Goal: Task Accomplishment & Management: Use online tool/utility

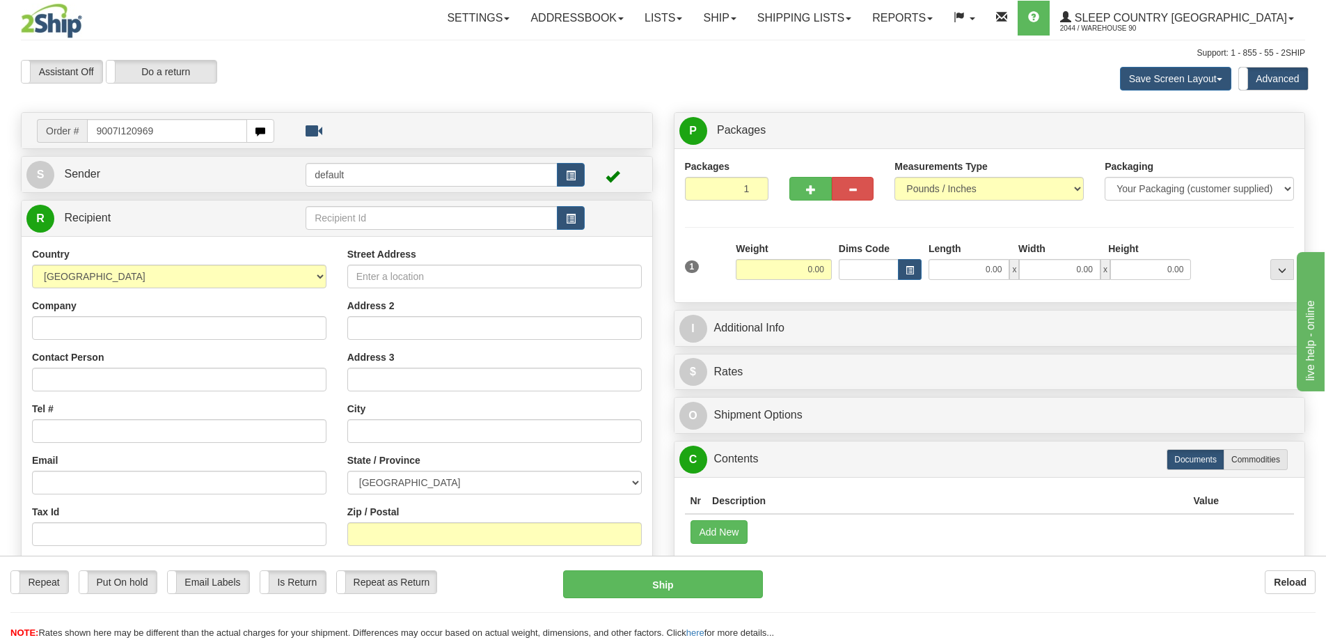
type input "9007I120969"
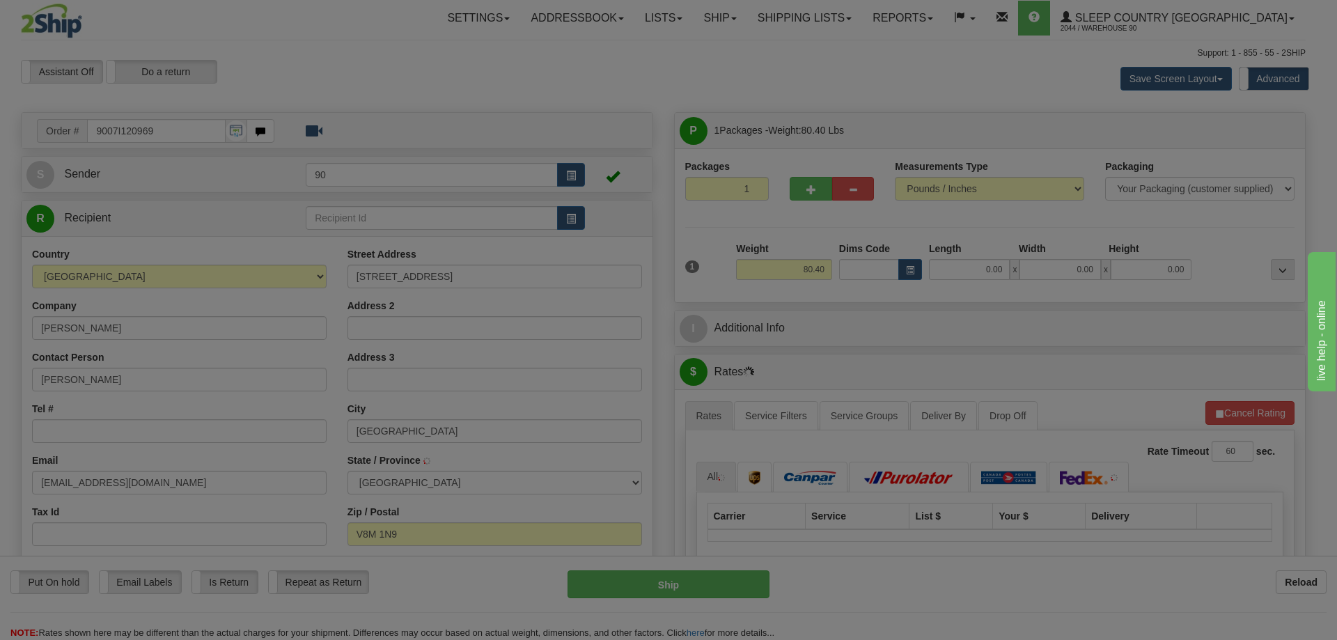
type input "BRENTWOOD BAY"
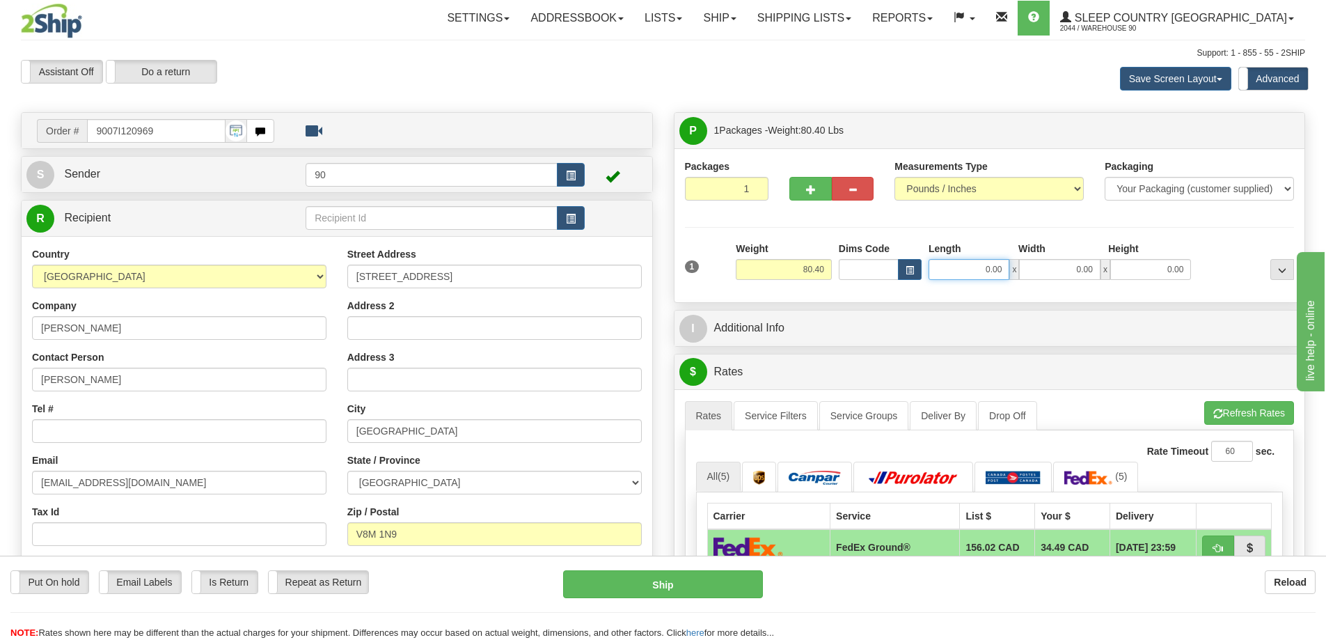
drag, startPoint x: 975, startPoint y: 272, endPoint x: 1042, endPoint y: 264, distance: 67.4
click at [1041, 264] on div "0.00 x 0.00 x 0.00" at bounding box center [1060, 269] width 262 height 21
type input "22.00"
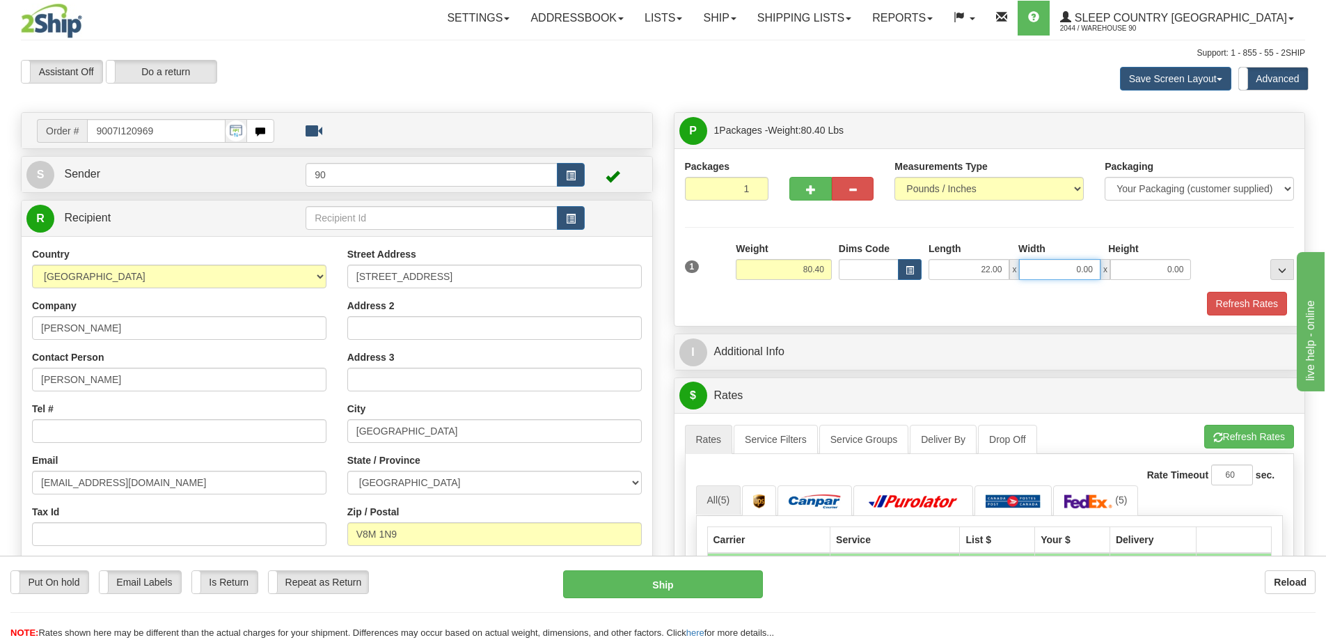
drag, startPoint x: 1050, startPoint y: 270, endPoint x: 1094, endPoint y: 267, distance: 43.9
click at [1093, 267] on input "0.00" at bounding box center [1059, 269] width 81 height 21
type input "18.00"
drag, startPoint x: 1150, startPoint y: 269, endPoint x: 1233, endPoint y: 262, distance: 83.1
click at [1231, 262] on div "1 Weight 80.40 Dims Code x x" at bounding box center [990, 266] width 617 height 49
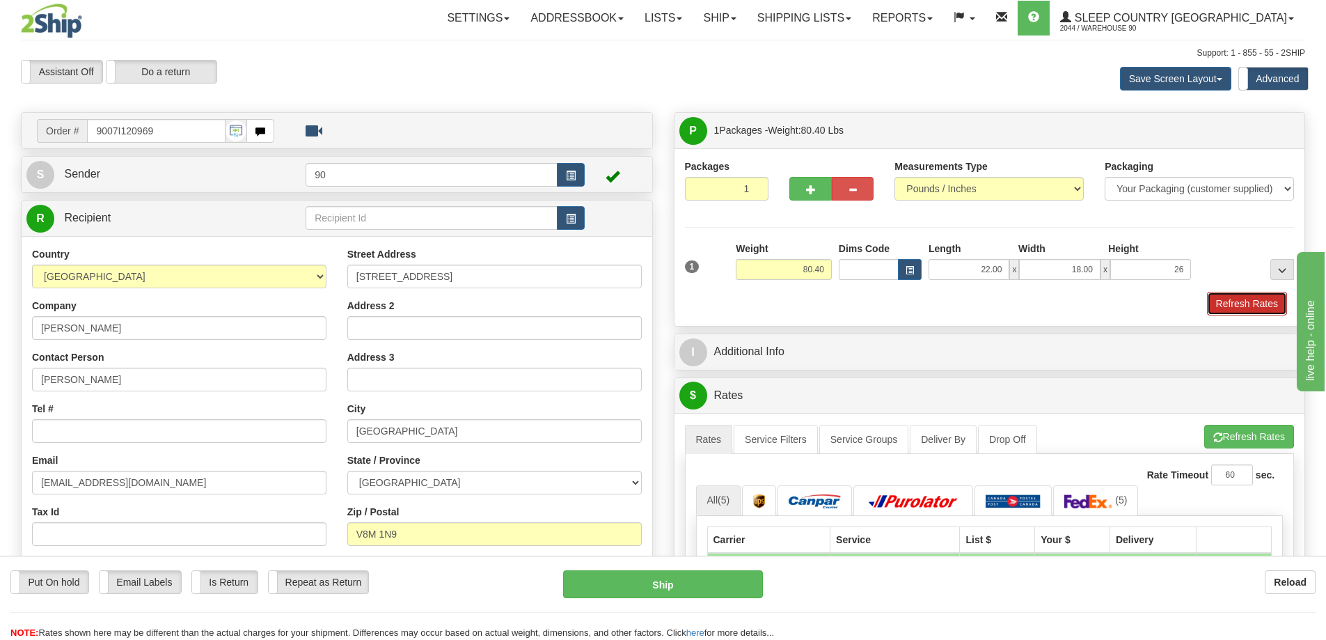
type input "26.00"
click at [1242, 306] on button "Refresh Rates" at bounding box center [1247, 304] width 80 height 24
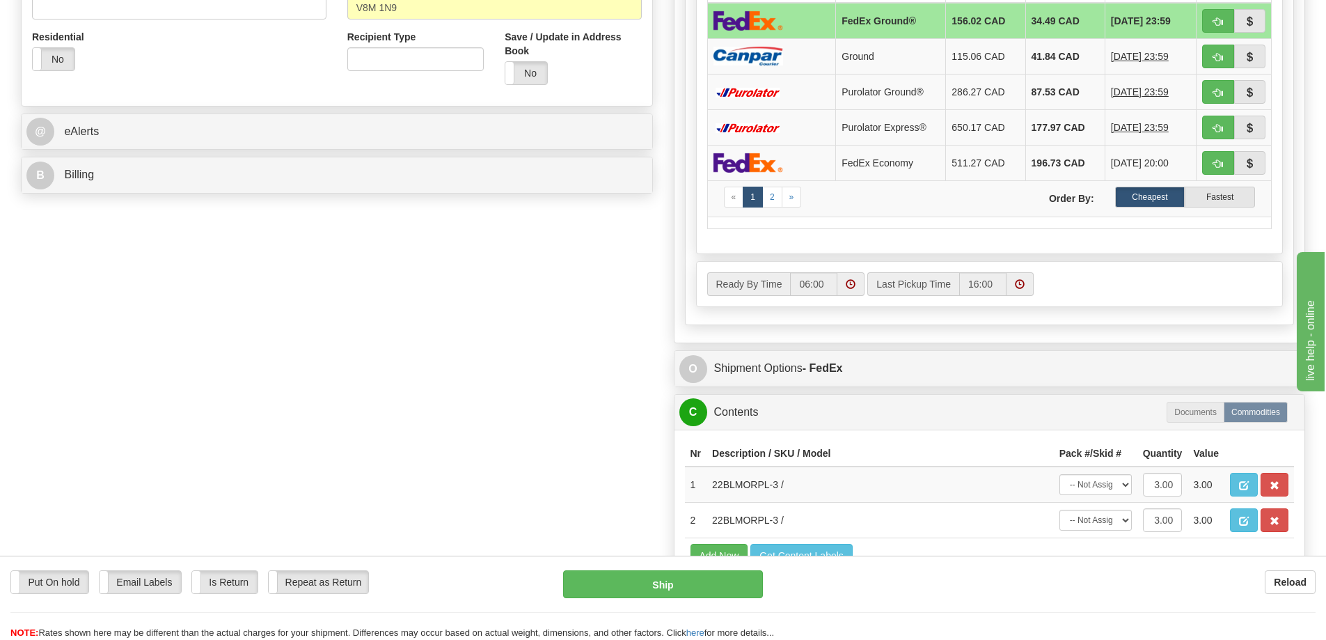
scroll to position [557, 0]
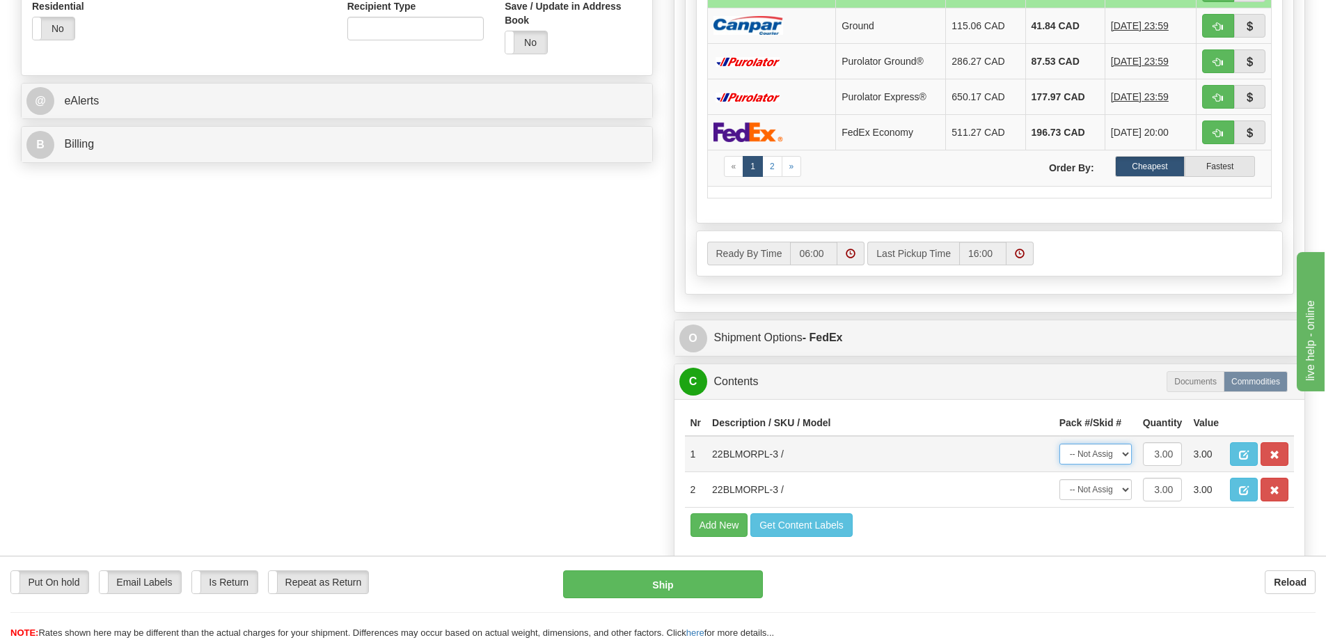
click at [1110, 452] on select "-- Not Assigned -- Package 1" at bounding box center [1096, 453] width 72 height 21
select select "0"
click at [1060, 443] on select "-- Not Assigned -- Package 1" at bounding box center [1096, 453] width 72 height 21
click at [1100, 489] on select "-- Not Assigned -- Package 1" at bounding box center [1096, 489] width 72 height 21
select select "0"
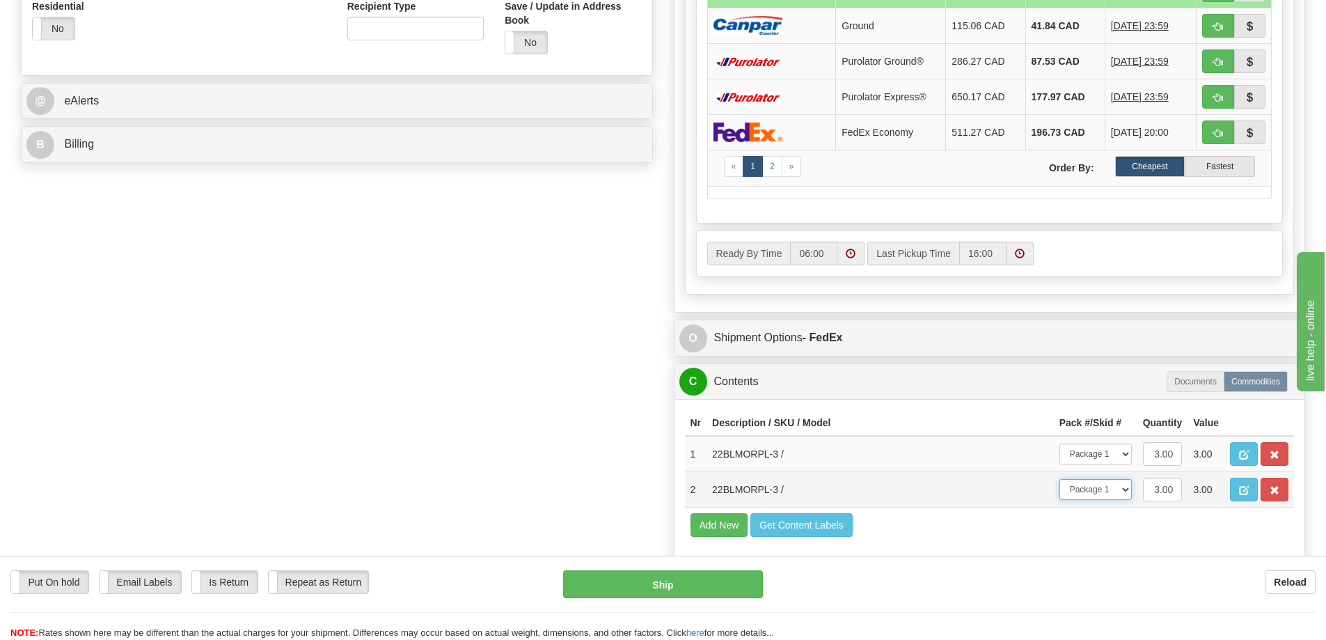
click at [1060, 479] on select "-- Not Assigned -- Package 1" at bounding box center [1096, 489] width 72 height 21
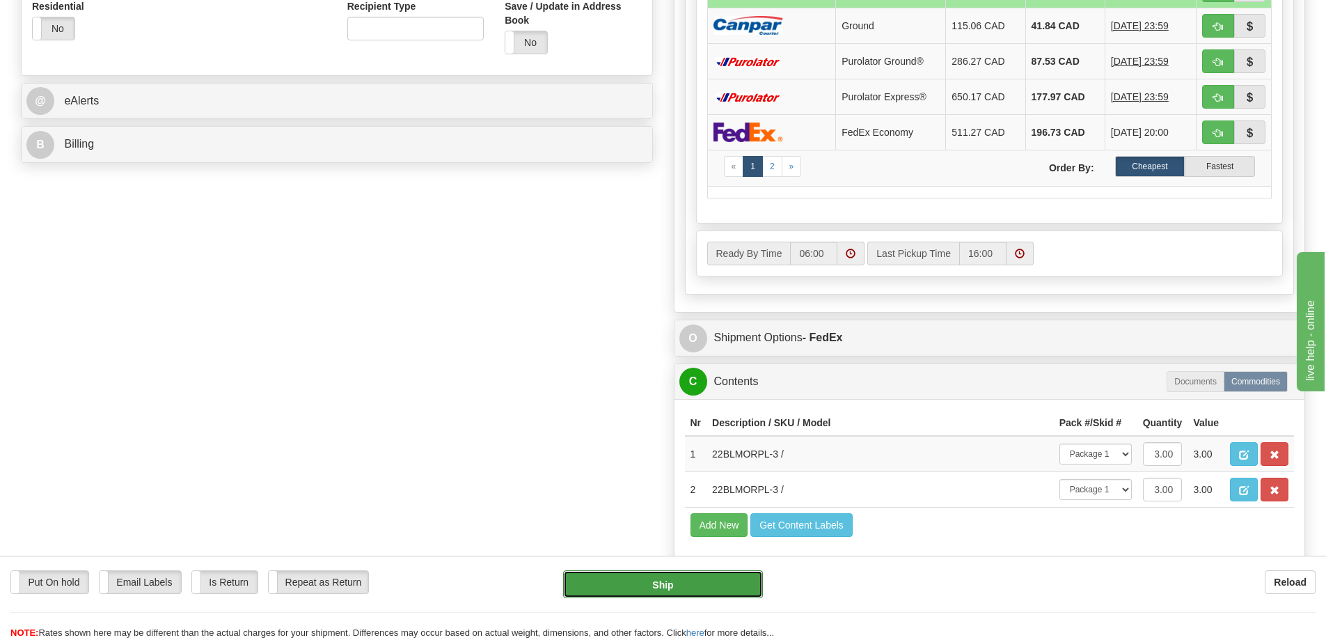
click at [702, 592] on button "Ship" at bounding box center [663, 584] width 200 height 28
type input "92"
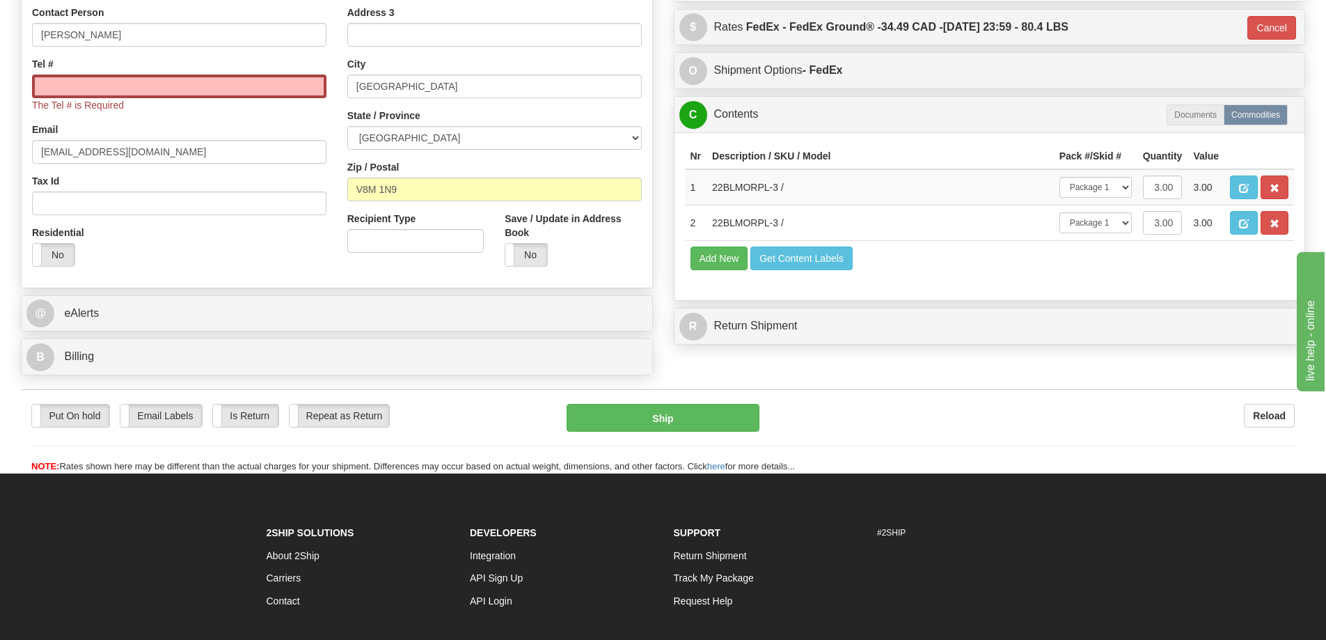
scroll to position [189, 0]
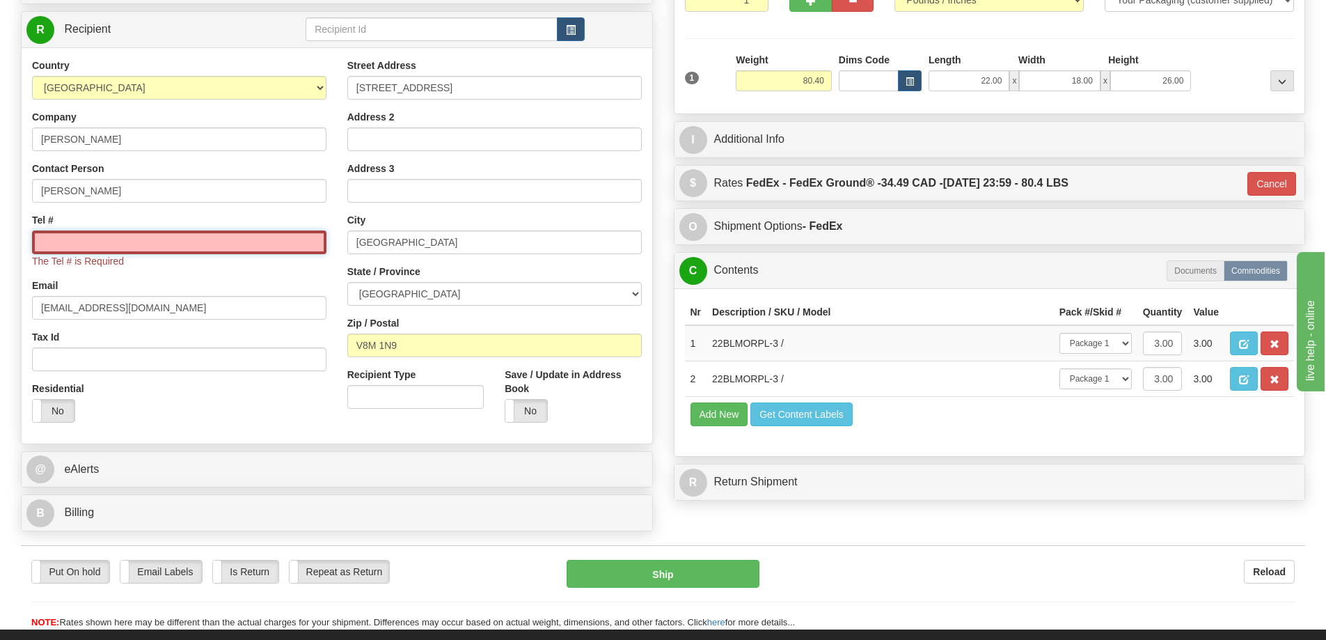
click at [201, 242] on input "Tel #" at bounding box center [179, 242] width 294 height 24
type input "250-491-4487"
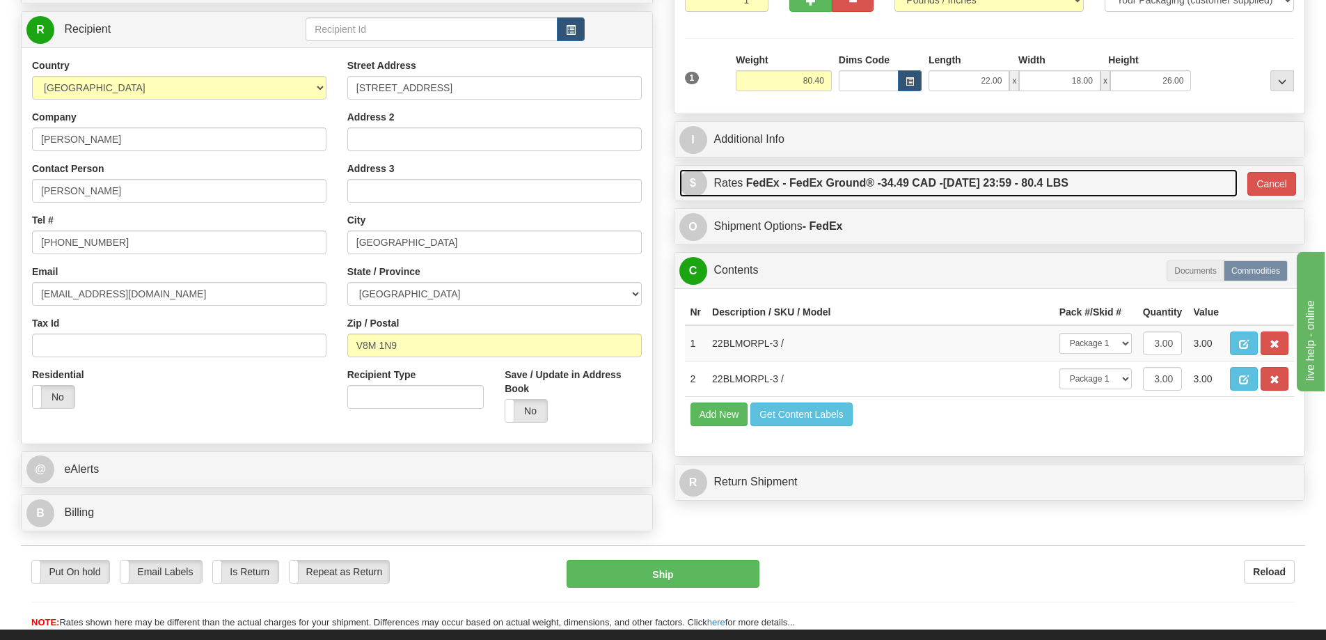
click at [1136, 180] on link "$ Rates FedEx - FedEx Ground® - 34.49 CAD - 10/15/2025 23:59 - 80.4 LBS" at bounding box center [958, 183] width 558 height 29
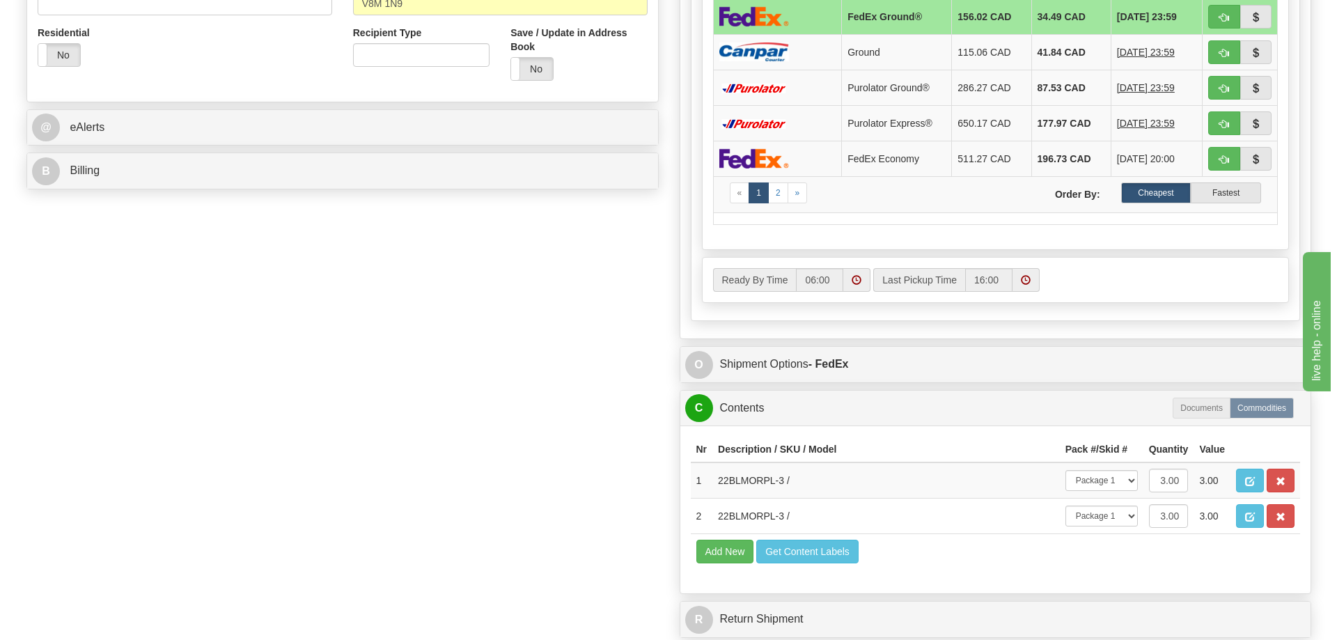
scroll to position [676, 0]
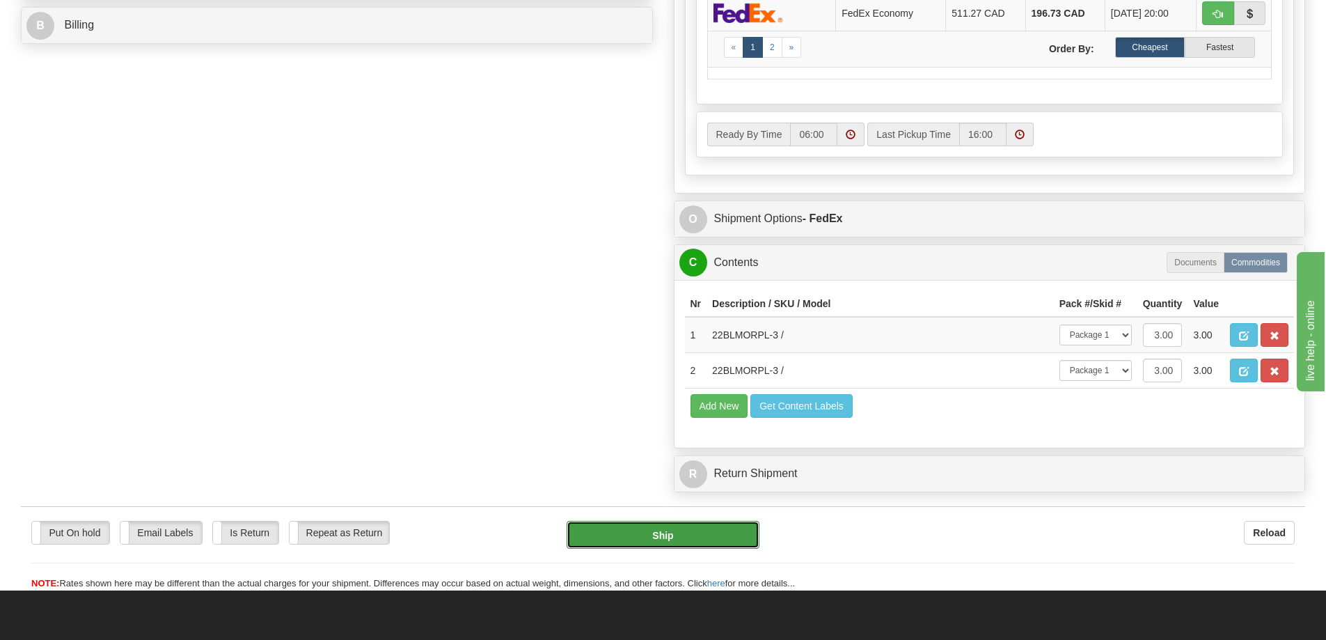
click at [723, 540] on button "Ship" at bounding box center [663, 535] width 193 height 28
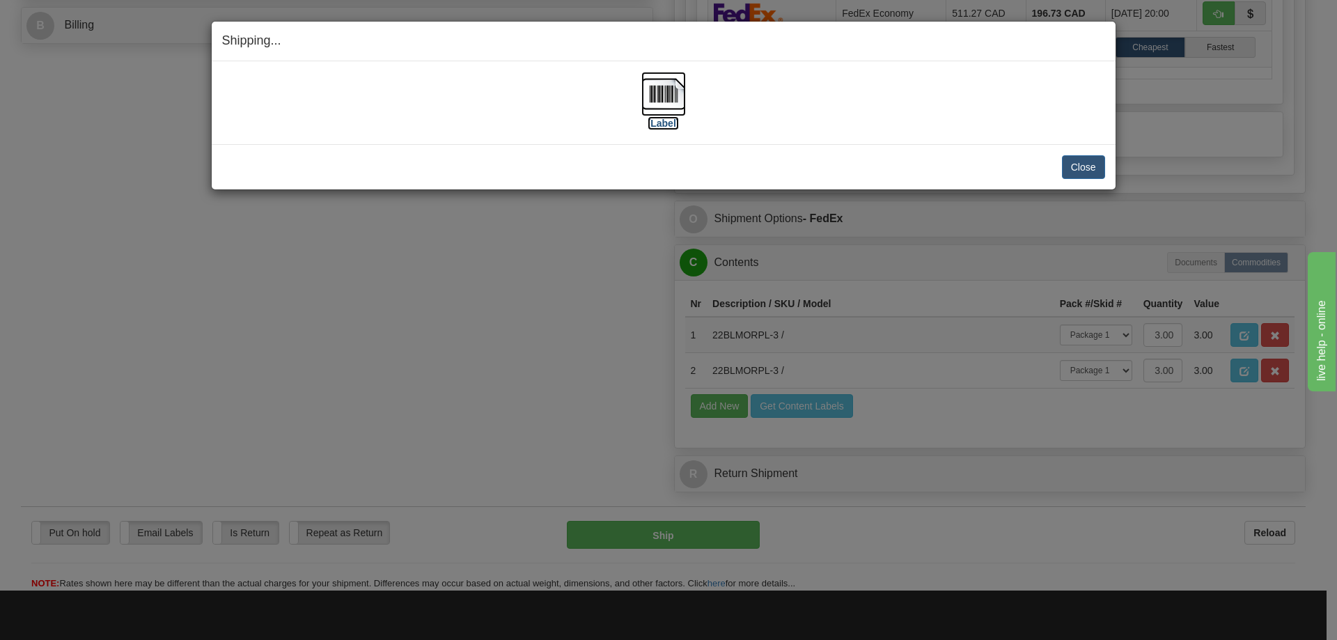
click at [669, 118] on label "[Label]" at bounding box center [663, 123] width 32 height 14
click at [1082, 174] on button "Close" at bounding box center [1083, 167] width 43 height 24
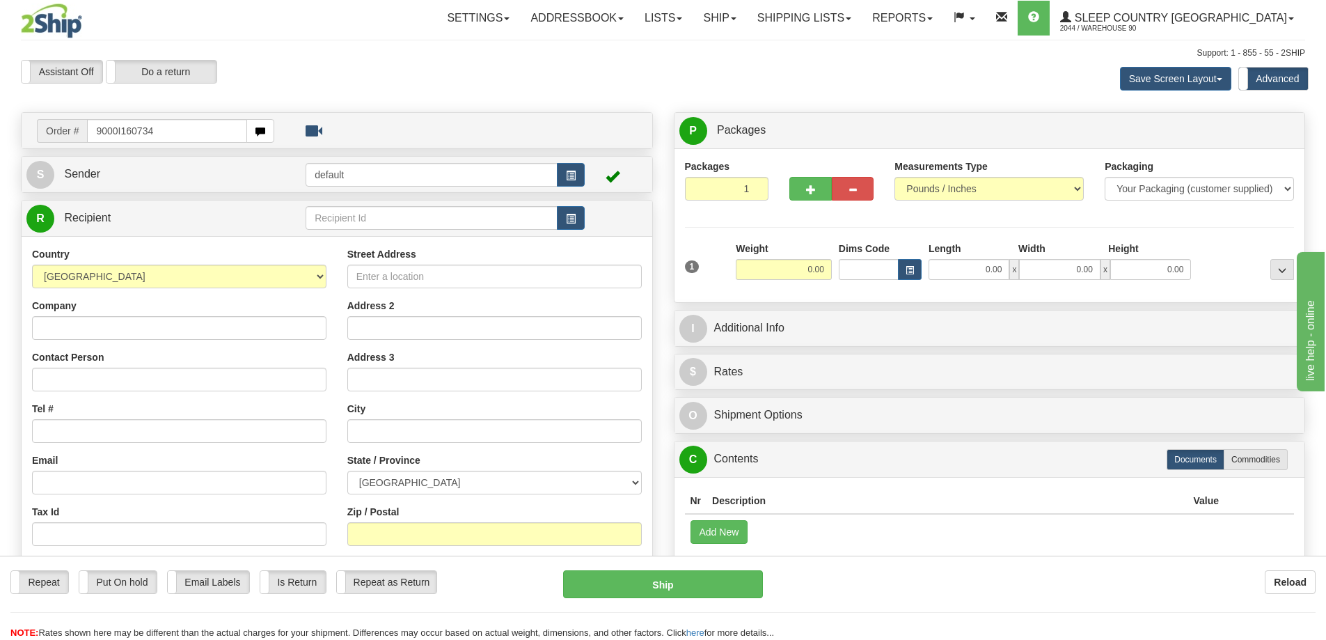
type input "9000I160734"
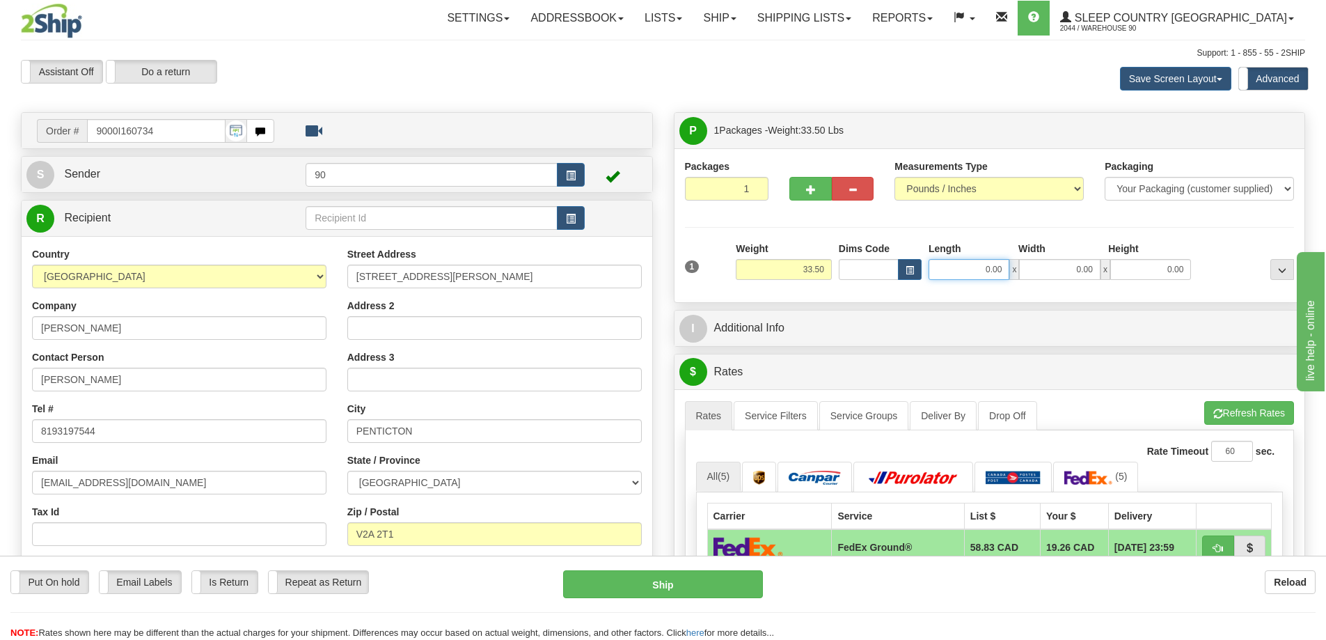
click at [975, 272] on input "0.00" at bounding box center [969, 269] width 81 height 21
type input "41.00"
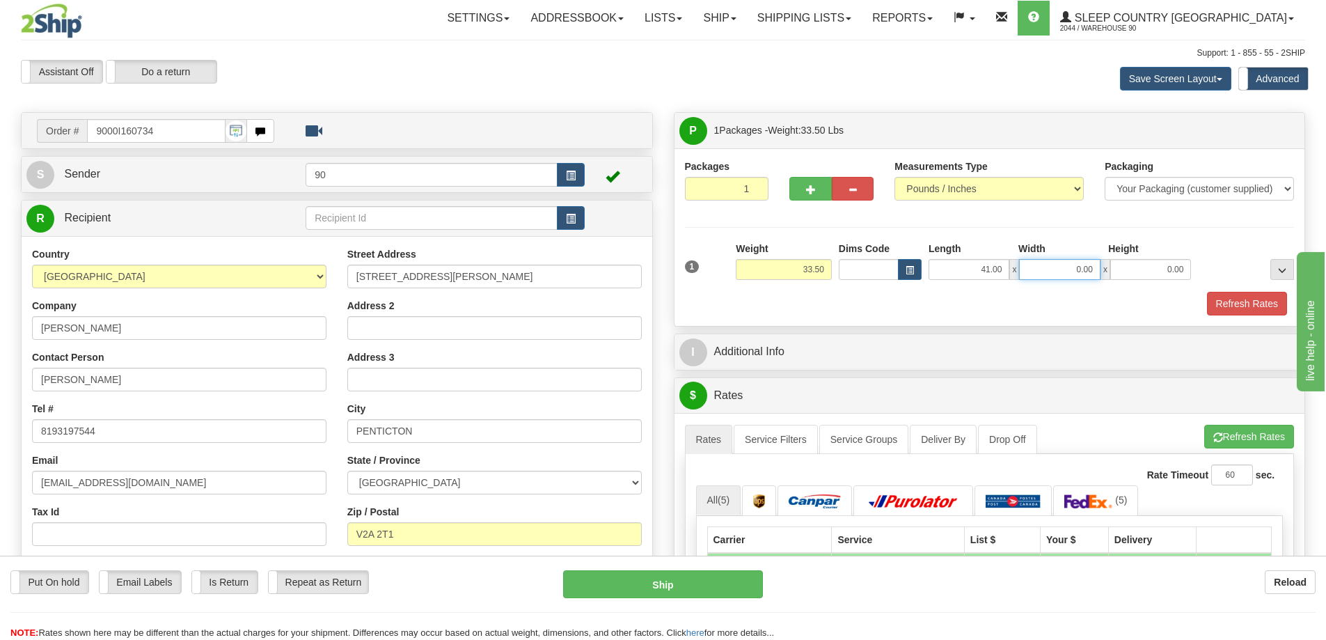
drag, startPoint x: 1058, startPoint y: 269, endPoint x: 1129, endPoint y: 281, distance: 72.1
click at [1129, 281] on div "1 Weight 33.50 Dims Code x x" at bounding box center [990, 266] width 617 height 49
type input "17.00"
drag, startPoint x: 1149, startPoint y: 268, endPoint x: 1219, endPoint y: 266, distance: 70.3
click at [1215, 259] on div "1 Weight 33.50 Dims Code x x" at bounding box center [990, 266] width 617 height 49
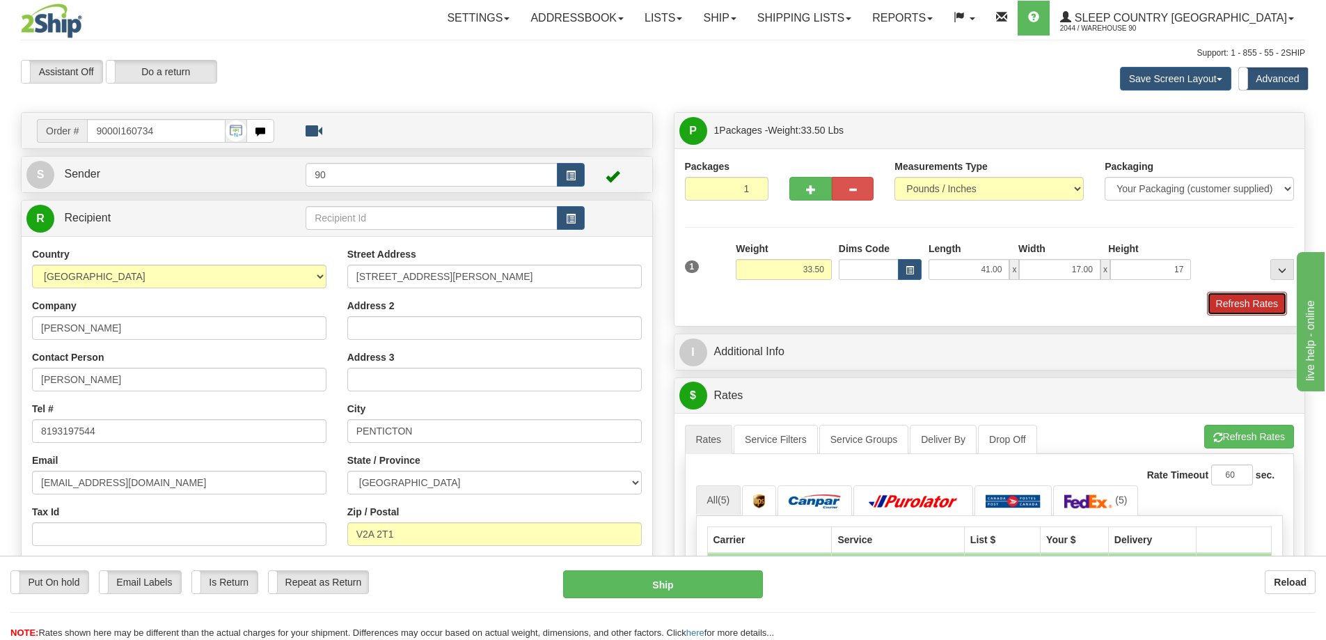
type input "17.00"
click at [1257, 306] on button "Refresh Rates" at bounding box center [1247, 304] width 80 height 24
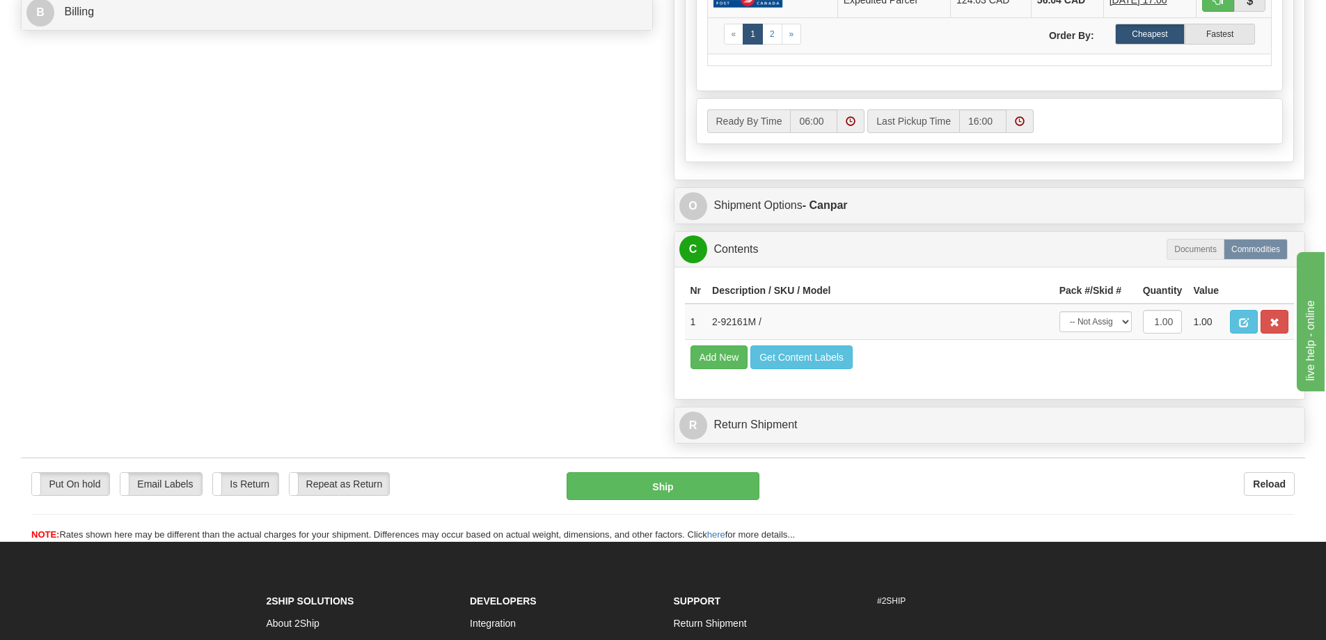
scroll to position [696, 0]
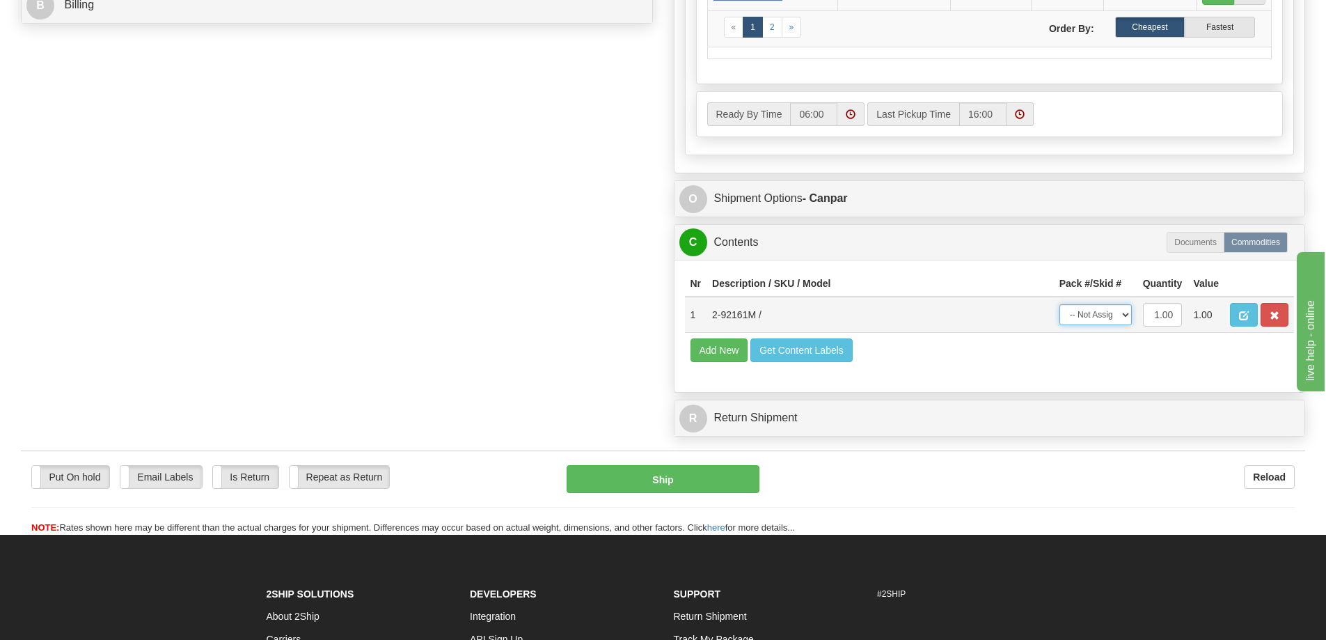
drag, startPoint x: 1107, startPoint y: 317, endPoint x: 1106, endPoint y: 325, distance: 7.7
click at [1107, 317] on select "-- Not Assigned -- Package 1" at bounding box center [1096, 314] width 72 height 21
select select "0"
click at [1060, 304] on select "-- Not Assigned -- Package 1" at bounding box center [1096, 314] width 72 height 21
click at [723, 478] on button "Ship" at bounding box center [663, 479] width 193 height 28
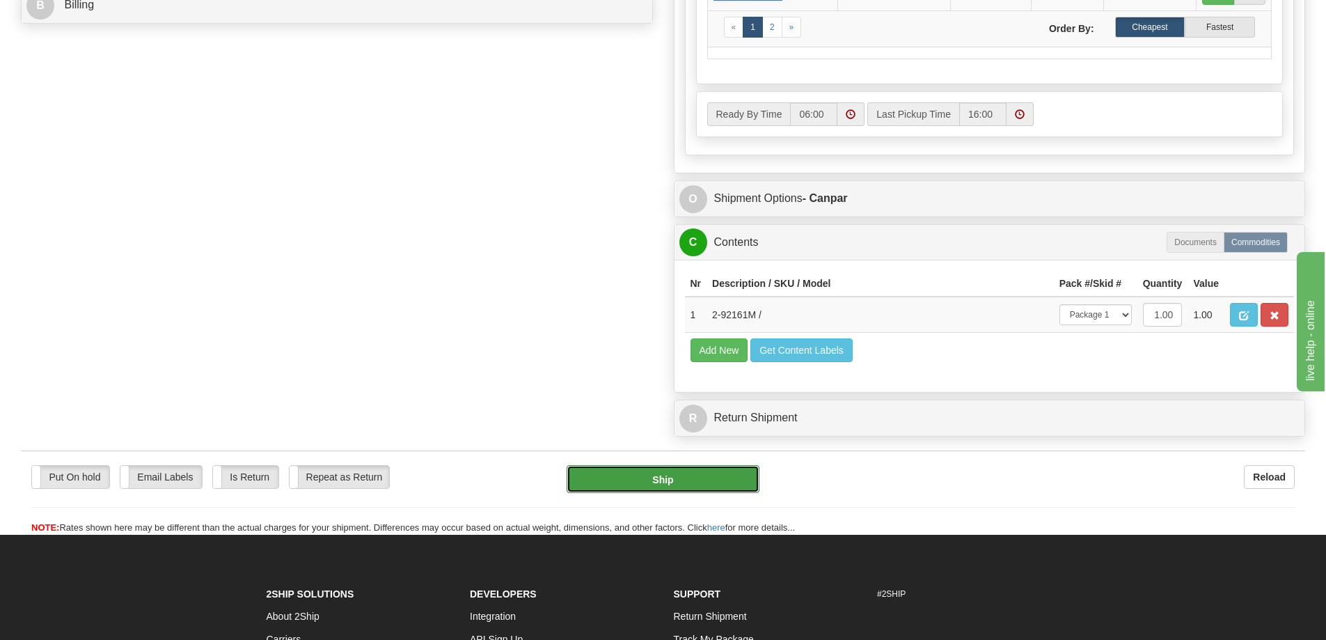
type input "1"
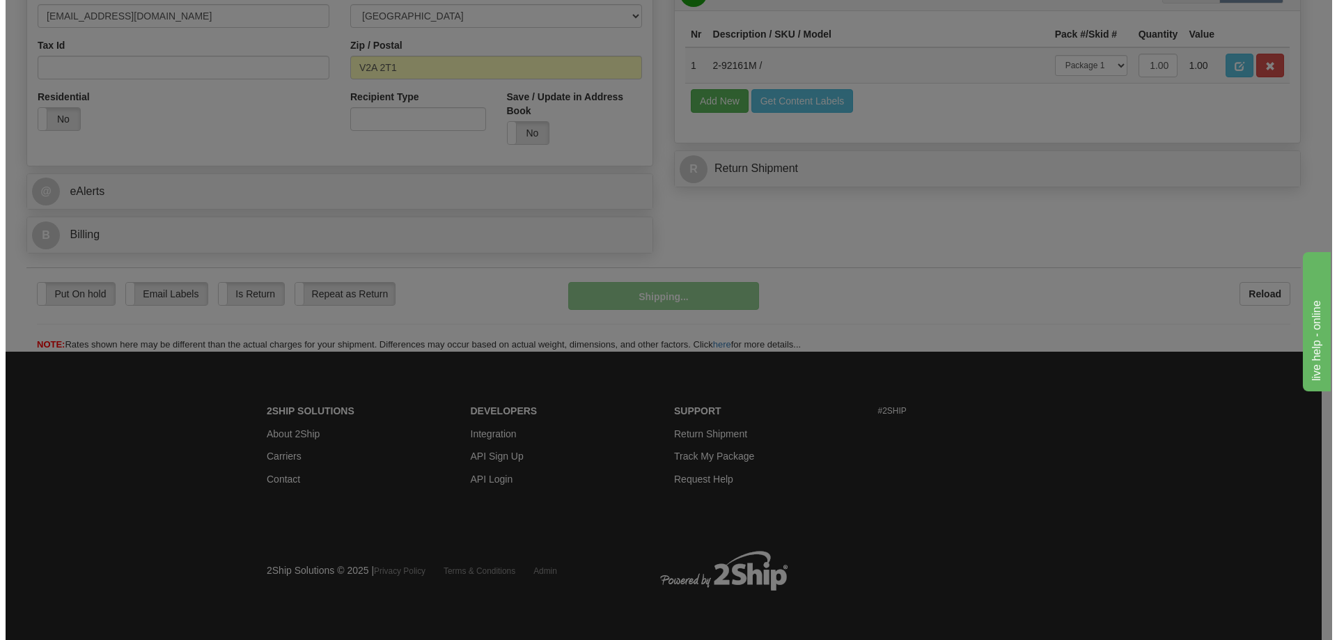
scroll to position [467, 0]
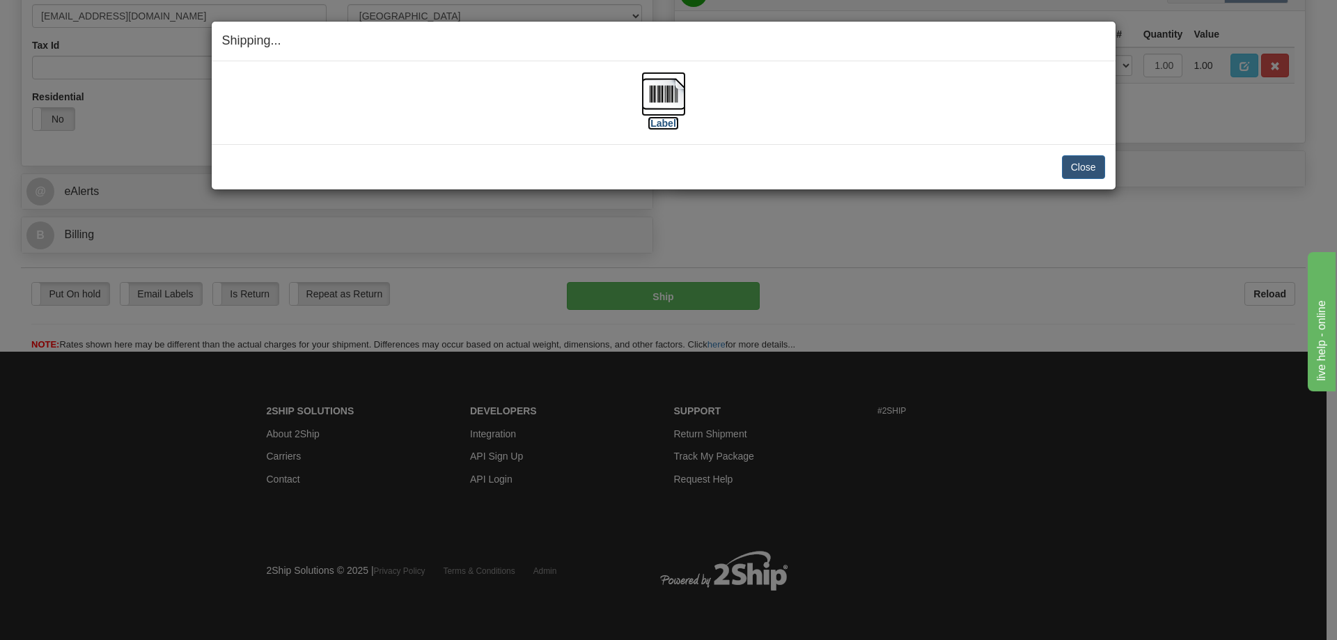
click at [671, 122] on label "[Label]" at bounding box center [663, 123] width 32 height 14
click at [1083, 169] on button "Close" at bounding box center [1083, 167] width 43 height 24
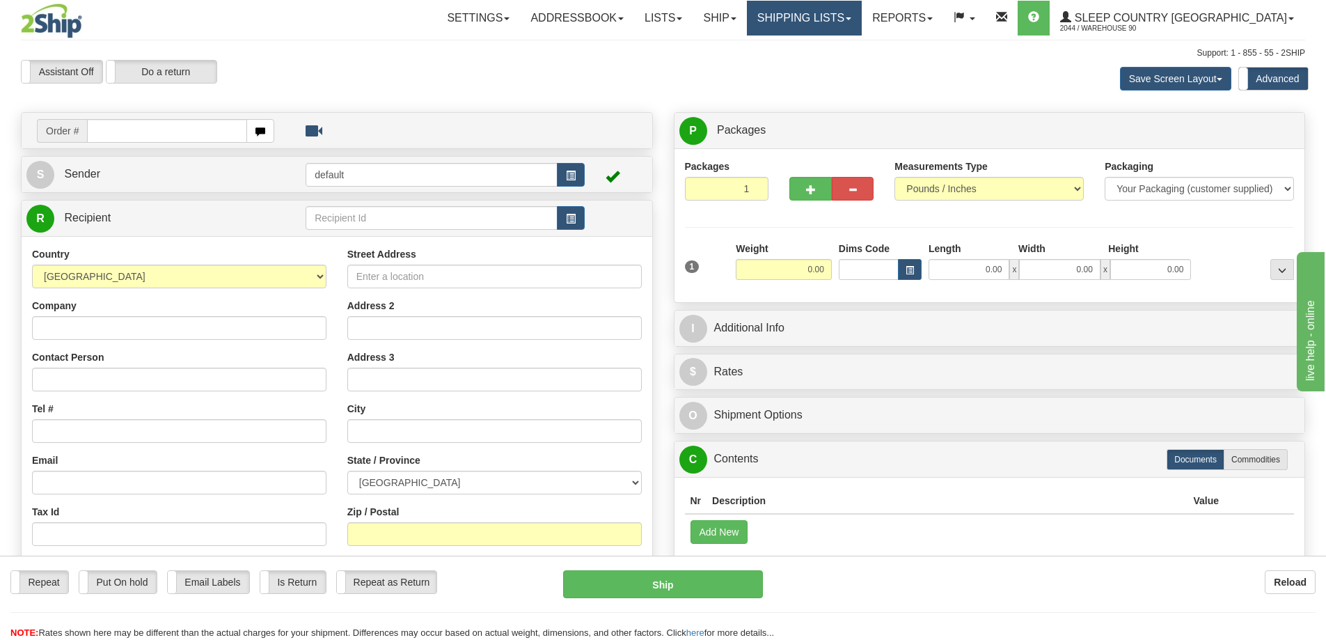
click at [852, 21] on link "Shipping lists" at bounding box center [804, 18] width 115 height 35
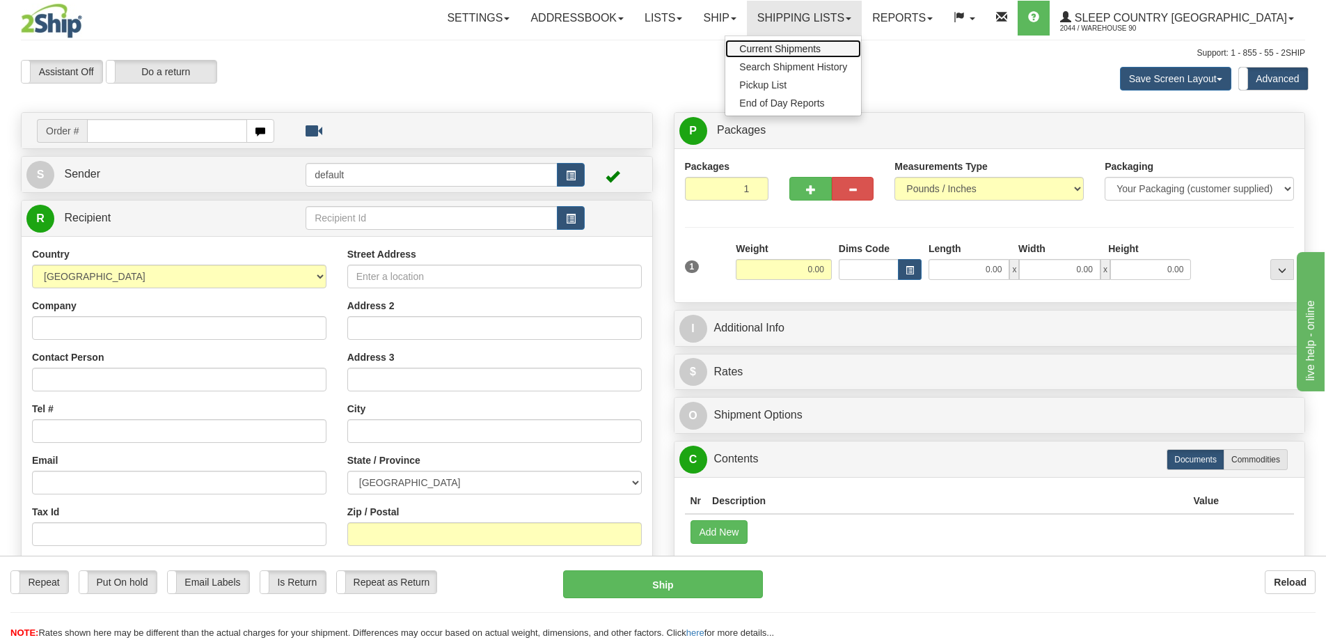
click at [821, 47] on span "Current Shipments" at bounding box center [779, 48] width 81 height 11
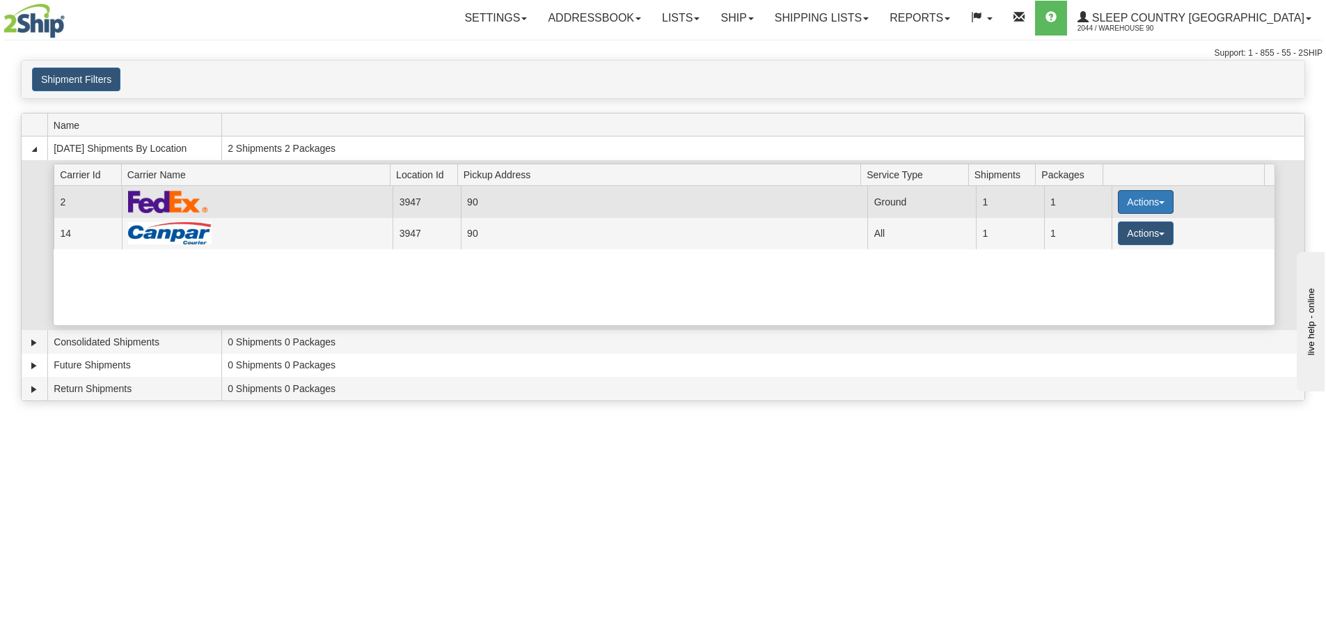
click at [1126, 203] on button "Actions" at bounding box center [1146, 202] width 56 height 24
click at [1113, 251] on link "Close" at bounding box center [1117, 246] width 111 height 18
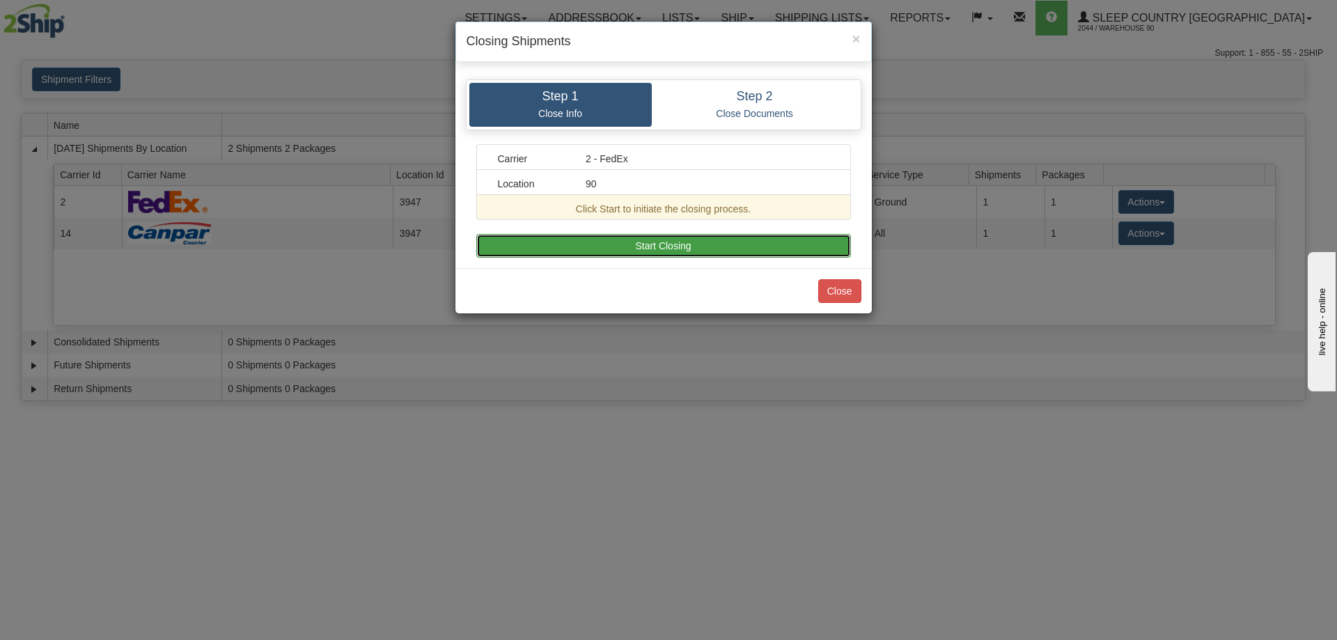
click at [780, 243] on button "Start Closing" at bounding box center [663, 246] width 375 height 24
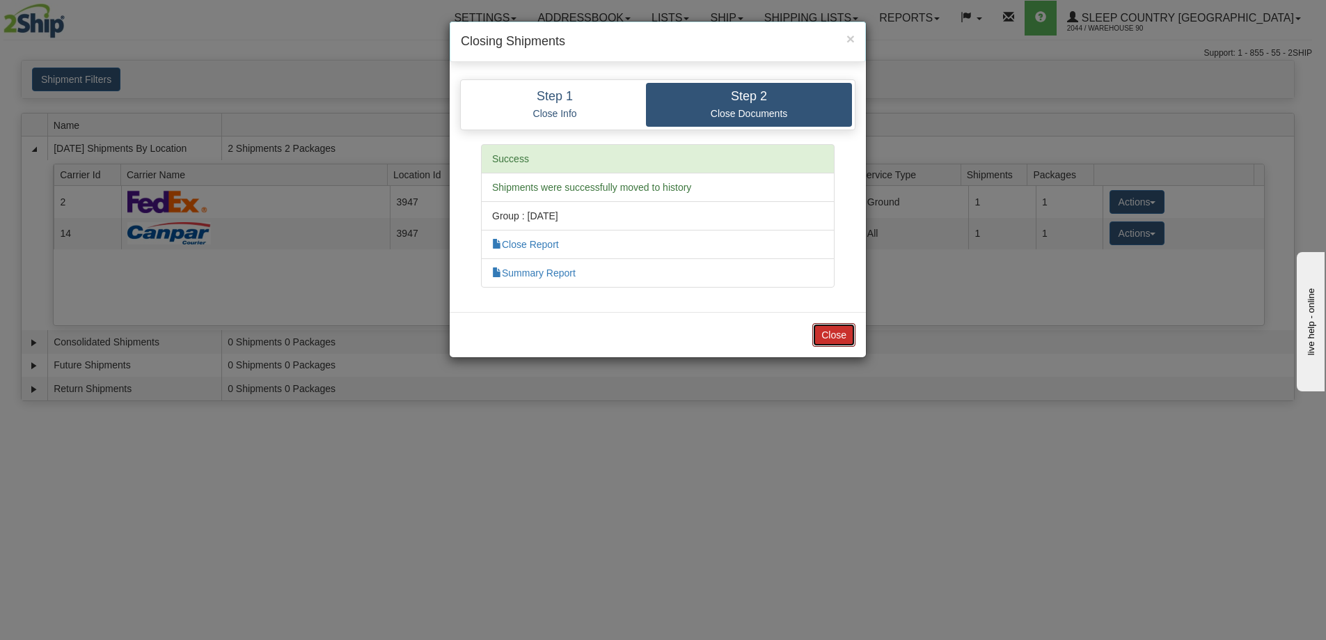
click at [837, 331] on button "Close" at bounding box center [833, 335] width 43 height 24
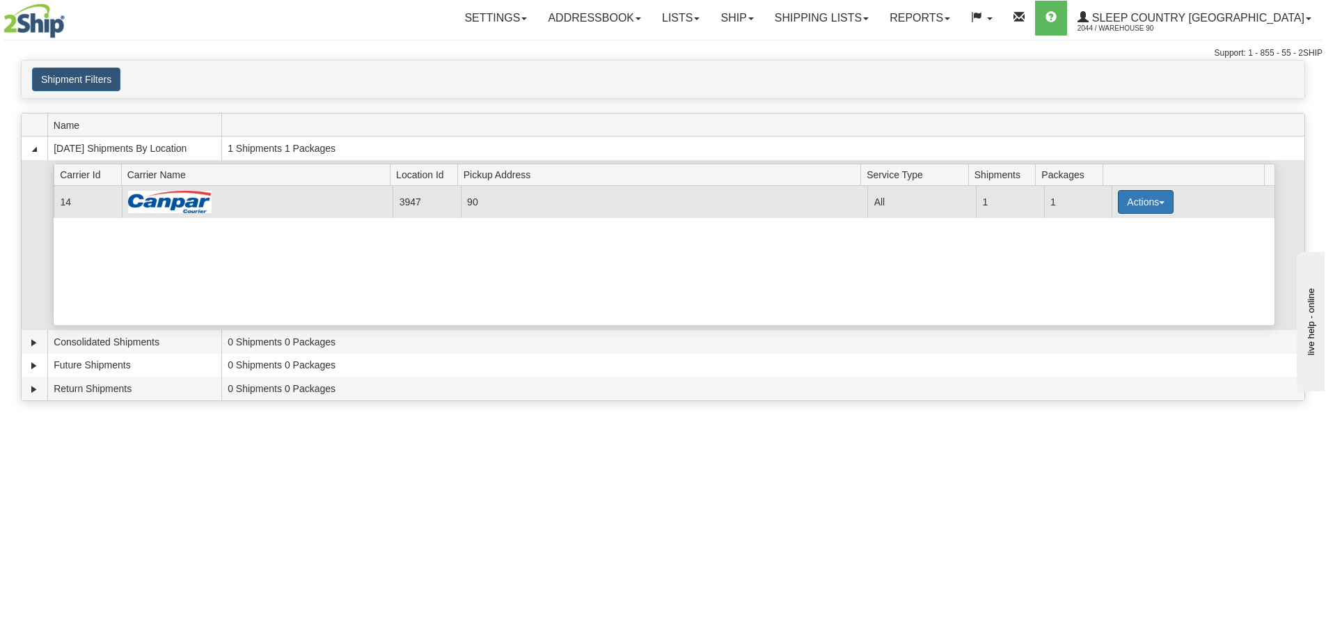
click at [1133, 201] on button "Actions" at bounding box center [1146, 202] width 56 height 24
click at [1108, 251] on span "Close" at bounding box center [1092, 246] width 32 height 10
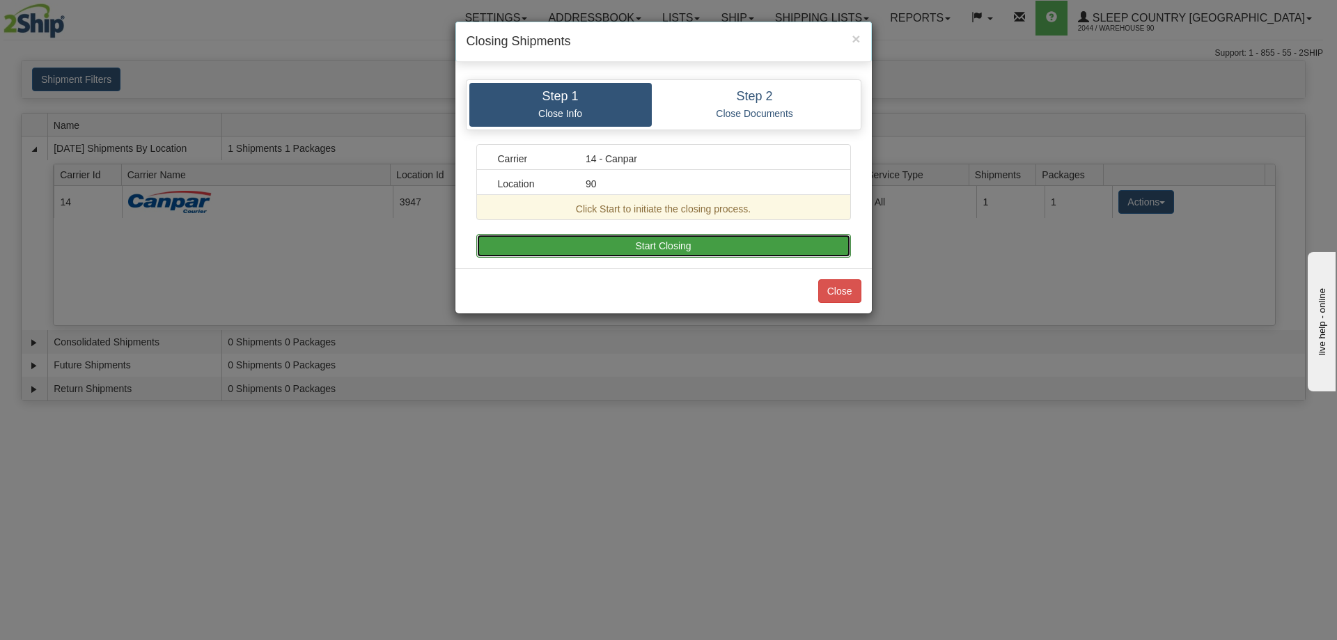
click at [760, 246] on button "Start Closing" at bounding box center [663, 246] width 375 height 24
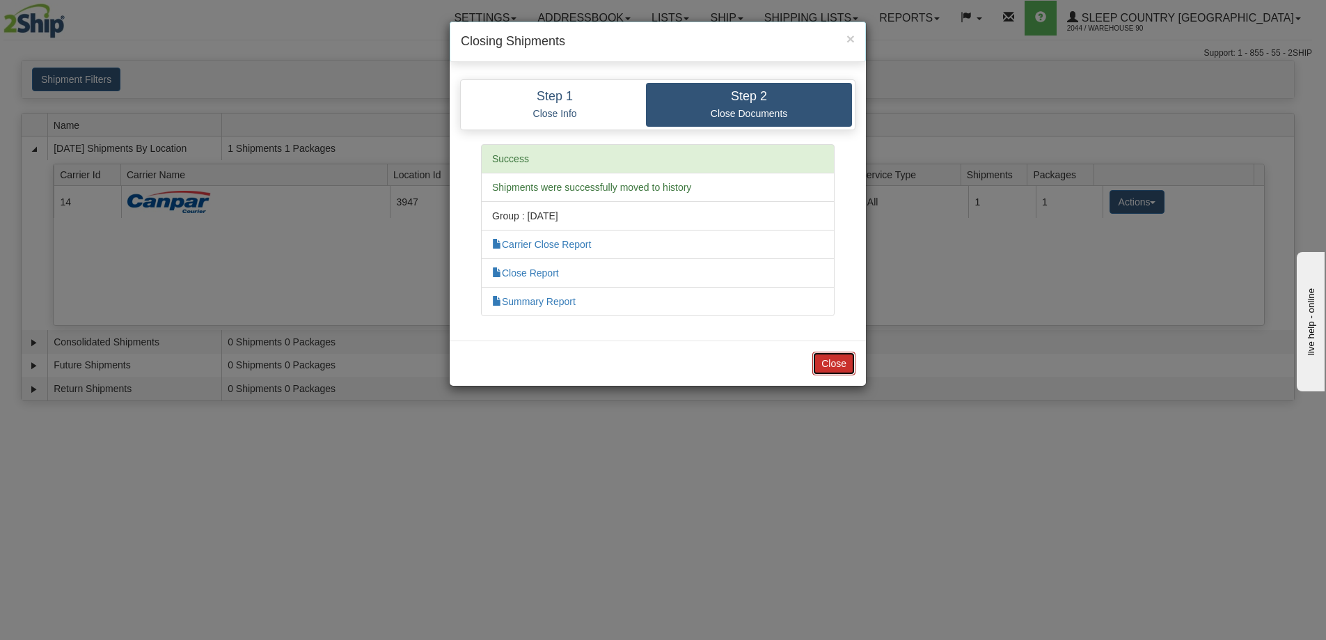
click at [837, 358] on button "Close" at bounding box center [833, 364] width 43 height 24
